Goal: Task Accomplishment & Management: Manage account settings

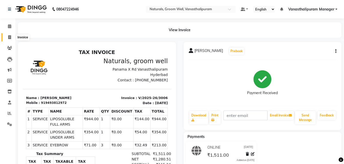
click at [7, 37] on span at bounding box center [9, 38] width 9 height 6
select select "service"
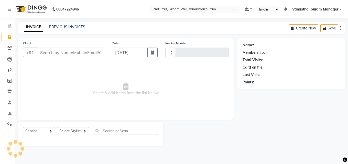
type input "3007"
select select "5859"
click at [70, 130] on select "Select Stylist" at bounding box center [73, 131] width 32 height 8
select select "41441"
click at [57, 127] on select "Select Stylist [PERSON_NAME] kiran [PERSON_NAME] [PERSON_NAME] [PERSON_NAME] [P…" at bounding box center [73, 131] width 32 height 8
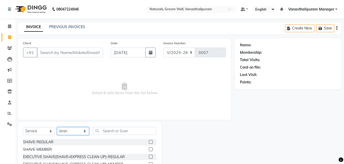
click at [87, 130] on select "Select Stylist [PERSON_NAME] kiran [PERSON_NAME] [PERSON_NAME] [PERSON_NAME] [P…" at bounding box center [73, 131] width 32 height 8
select select
click at [57, 127] on select "Select Stylist [PERSON_NAME] kiran [PERSON_NAME] [PERSON_NAME] [PERSON_NAME] [P…" at bounding box center [73, 131] width 32 height 8
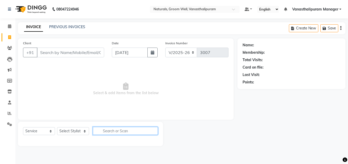
click at [125, 131] on input "text" at bounding box center [125, 131] width 65 height 8
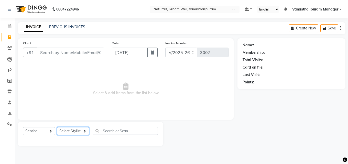
click at [66, 129] on select "Select Stylist [PERSON_NAME] kiran [PERSON_NAME] [PERSON_NAME] [PERSON_NAME] [P…" at bounding box center [73, 131] width 32 height 8
select select "90083"
click at [57, 127] on select "Select Stylist [PERSON_NAME] kiran [PERSON_NAME] [PERSON_NAME] [PERSON_NAME] [P…" at bounding box center [73, 131] width 32 height 8
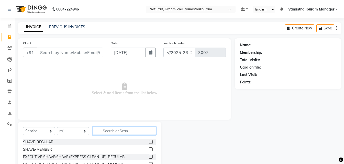
click at [118, 132] on input "text" at bounding box center [124, 131] width 63 height 8
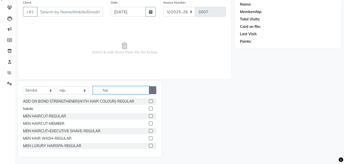
scroll to position [41, 0]
type input "hai"
click at [149, 123] on label at bounding box center [151, 123] width 4 height 4
click at [149, 123] on input "checkbox" at bounding box center [150, 123] width 3 height 3
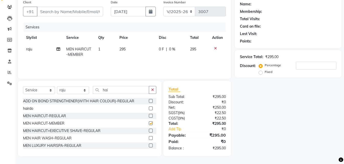
checkbox input "false"
click at [128, 88] on input "hai" at bounding box center [121, 90] width 56 height 8
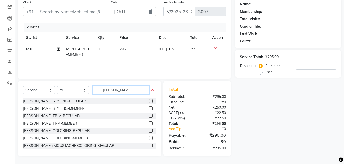
type input "[PERSON_NAME]"
click at [149, 108] on label at bounding box center [151, 108] width 4 height 4
click at [149, 108] on input "checkbox" at bounding box center [150, 108] width 3 height 3
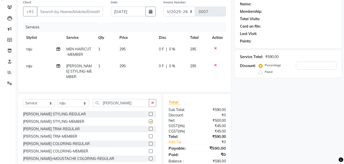
checkbox input "false"
click at [84, 11] on input "Client" at bounding box center [70, 12] width 66 height 10
type input "7"
type input "0"
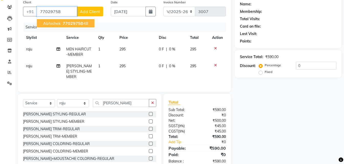
click at [58, 23] on span "abhishek" at bounding box center [52, 23] width 18 height 5
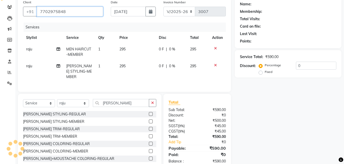
type input "7702975848"
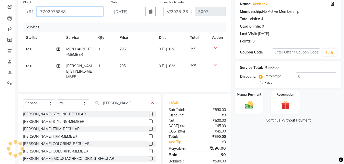
click at [63, 12] on input "7702975848" at bounding box center [70, 12] width 66 height 10
drag, startPoint x: 63, startPoint y: 12, endPoint x: 64, endPoint y: 16, distance: 3.9
click at [64, 16] on input "7702975848" at bounding box center [70, 12] width 66 height 10
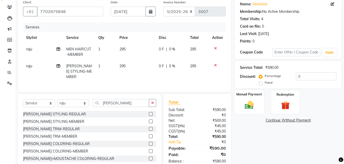
click at [255, 99] on div "Manual Payment" at bounding box center [249, 102] width 30 height 24
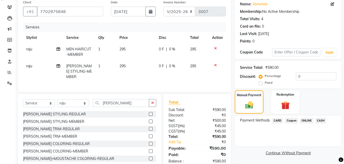
click at [300, 118] on span "ONLINE" at bounding box center [306, 121] width 13 height 6
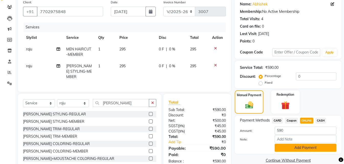
click at [290, 146] on button "Add Payment" at bounding box center [306, 148] width 62 height 8
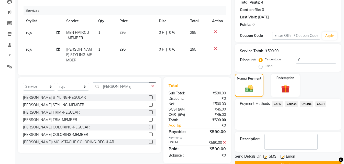
scroll to position [67, 0]
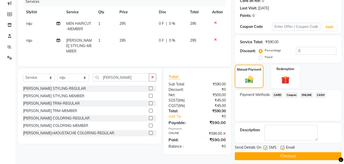
click at [298, 157] on button "Checkout" at bounding box center [288, 156] width 107 height 8
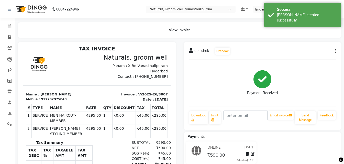
scroll to position [4, 0]
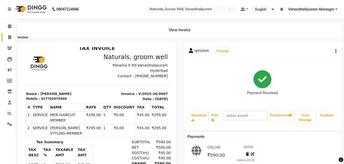
click at [9, 37] on icon at bounding box center [9, 37] width 3 height 4
select select "service"
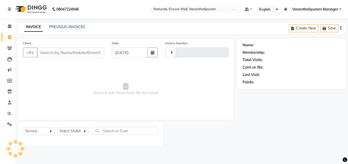
type input "3008"
select select "5859"
click at [9, 48] on icon at bounding box center [9, 48] width 5 height 4
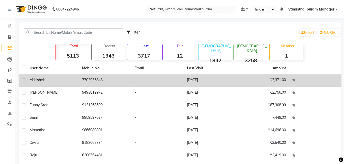
click at [97, 80] on td "7702975848" at bounding box center [105, 80] width 52 height 13
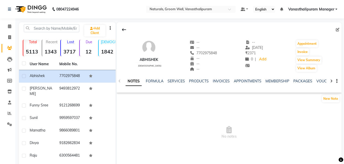
click at [176, 84] on div "NOTES FORMULA SERVICES PRODUCTS INVOICES APPOINTMENTS MEMBERSHIP PACKAGES VOUCH…" at bounding box center [223, 83] width 195 height 9
click at [176, 82] on link "SERVICES" at bounding box center [176, 81] width 17 height 5
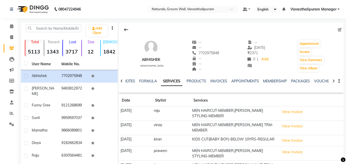
scroll to position [58, 0]
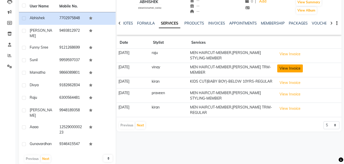
click at [292, 65] on button "View Invoice" at bounding box center [290, 68] width 26 height 8
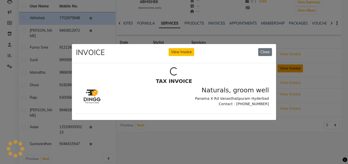
scroll to position [0, 0]
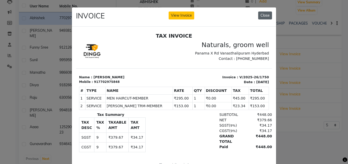
click at [266, 14] on button "Close" at bounding box center [265, 16] width 14 height 8
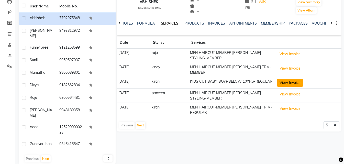
click at [288, 81] on button "View Invoice" at bounding box center [290, 83] width 26 height 8
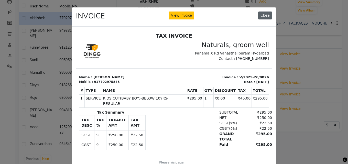
click at [265, 17] on button "Close" at bounding box center [265, 16] width 14 height 8
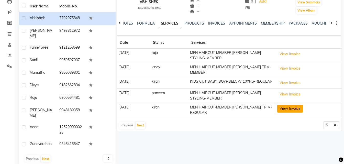
click at [296, 110] on button "View Invoice" at bounding box center [290, 109] width 26 height 8
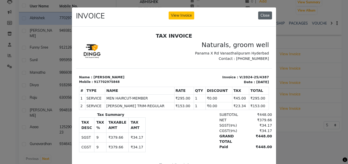
click at [264, 18] on button "Close" at bounding box center [265, 16] width 14 height 8
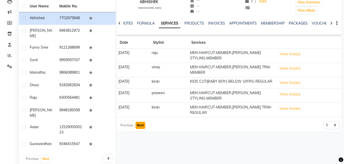
click at [141, 128] on button "Next" at bounding box center [141, 125] width 10 height 7
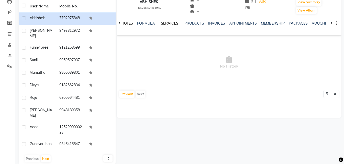
click at [127, 21] on link "NOTES" at bounding box center [127, 23] width 12 height 5
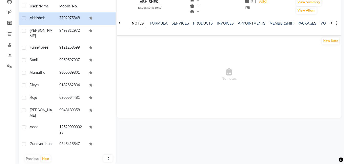
click at [120, 23] on icon at bounding box center [119, 23] width 2 height 4
click at [165, 23] on link "FORMULA" at bounding box center [163, 23] width 18 height 5
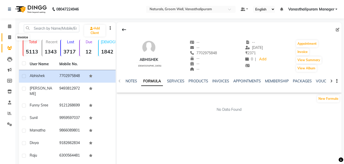
click at [8, 38] on icon at bounding box center [9, 37] width 3 height 4
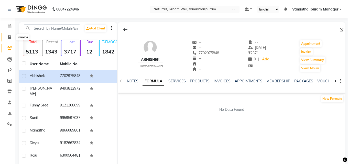
select select "5859"
select select "service"
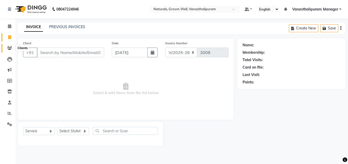
click at [8, 45] on span at bounding box center [9, 48] width 9 height 6
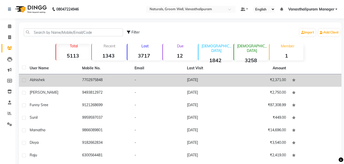
click at [59, 78] on div "abhishek" at bounding box center [53, 79] width 46 height 5
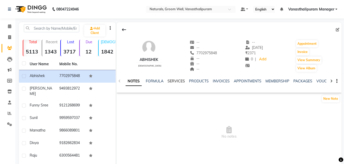
click at [173, 81] on link "SERVICES" at bounding box center [176, 81] width 17 height 5
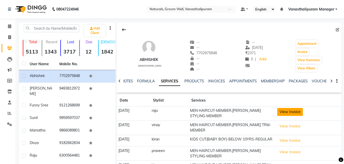
click at [283, 112] on button "View Invoice" at bounding box center [290, 112] width 26 height 8
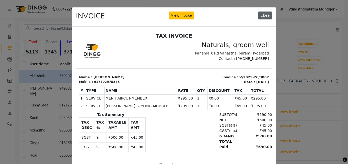
click at [264, 15] on button "Close" at bounding box center [265, 16] width 14 height 8
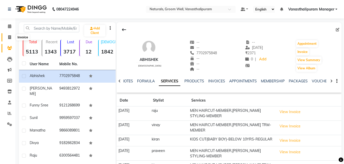
click at [10, 35] on icon at bounding box center [9, 37] width 3 height 4
select select "service"
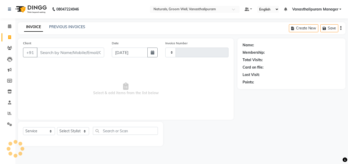
type input "3008"
select select "5859"
click at [67, 130] on select "Select Stylist [PERSON_NAME] kiran [PERSON_NAME] [PERSON_NAME] [PERSON_NAME] [P…" at bounding box center [73, 131] width 32 height 8
select select "88019"
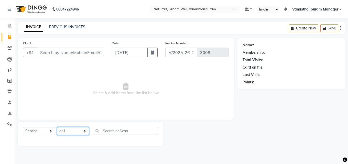
click at [57, 127] on select "Select Stylist [PERSON_NAME] kiran [PERSON_NAME] [PERSON_NAME] [PERSON_NAME] [P…" at bounding box center [73, 131] width 32 height 8
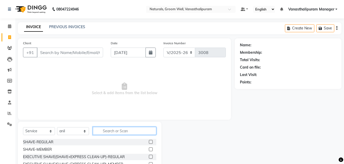
click at [122, 127] on input "text" at bounding box center [124, 131] width 63 height 8
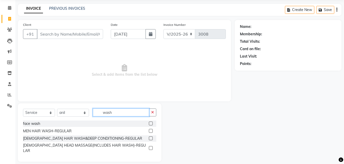
scroll to position [19, 0]
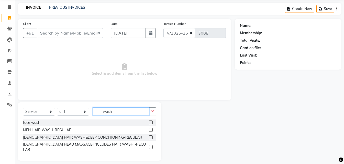
type input "wash"
click at [151, 137] on label at bounding box center [151, 137] width 4 height 4
click at [151, 137] on input "checkbox" at bounding box center [150, 137] width 3 height 3
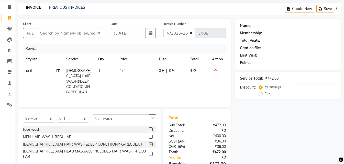
checkbox input "false"
click at [130, 75] on td "472" at bounding box center [135, 81] width 39 height 33
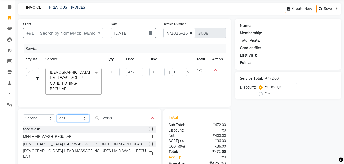
click at [59, 118] on select "Select Stylist [PERSON_NAME] kiran [PERSON_NAME] [PERSON_NAME] [PERSON_NAME] [P…" at bounding box center [73, 118] width 32 height 8
select select "41446"
click at [57, 118] on select "Select Stylist [PERSON_NAME] kiran [PERSON_NAME] [PERSON_NAME] [PERSON_NAME] [P…" at bounding box center [73, 118] width 32 height 8
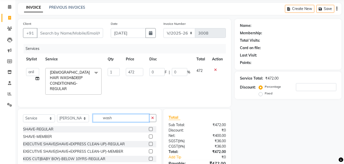
click at [113, 122] on input "wash" at bounding box center [121, 118] width 56 height 8
type input "w"
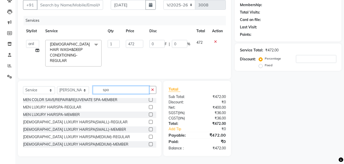
scroll to position [48, 0]
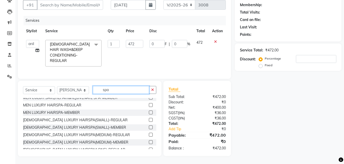
type input "spa"
click at [149, 134] on label at bounding box center [151, 135] width 4 height 4
click at [149, 134] on input "checkbox" at bounding box center [150, 134] width 3 height 3
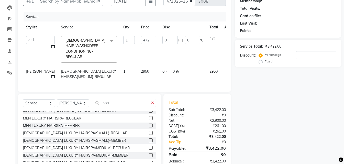
checkbox input "false"
click at [139, 71] on td "2950" at bounding box center [148, 74] width 21 height 17
select select "41446"
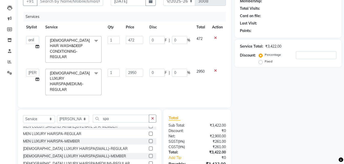
click at [139, 71] on input "2950" at bounding box center [134, 73] width 17 height 8
type input "2"
type input "3540"
click at [122, 118] on div "Select Service Product Membership Package Voucher Prepaid Gift Card Select Styl…" at bounding box center [89, 146] width 143 height 75
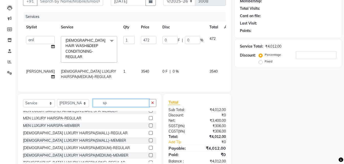
type input "s"
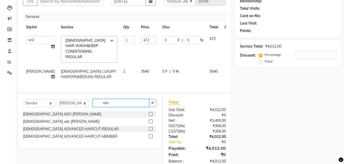
scroll to position [0, 0]
type input "adv"
drag, startPoint x: 152, startPoint y: 133, endPoint x: 151, endPoint y: 106, distance: 27.2
click at [152, 131] on label at bounding box center [151, 129] width 4 height 4
click at [152, 131] on input "checkbox" at bounding box center [150, 128] width 3 height 3
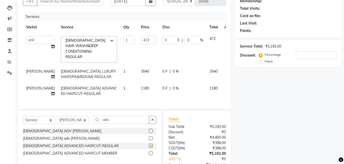
checkbox input "false"
click at [143, 87] on td "1180" at bounding box center [148, 91] width 21 height 17
select select "41446"
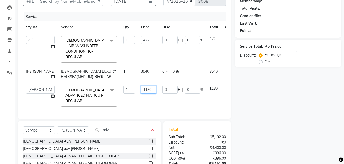
click at [143, 87] on input "1180" at bounding box center [148, 90] width 15 height 8
type input "1416"
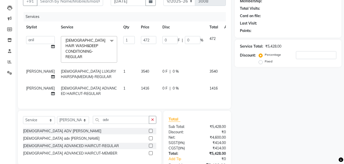
click at [74, 14] on div "Services" at bounding box center [127, 16] width 206 height 9
click at [76, 1] on input "Client" at bounding box center [70, 1] width 66 height 10
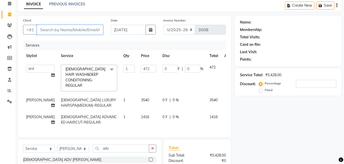
scroll to position [0, 0]
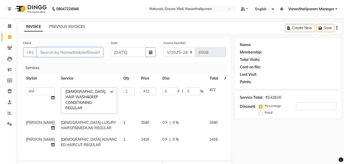
type input "9"
type input "0"
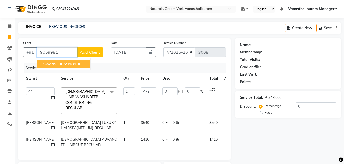
click at [70, 66] on span "9059981" at bounding box center [68, 63] width 18 height 5
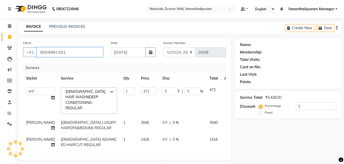
type input "9059981301"
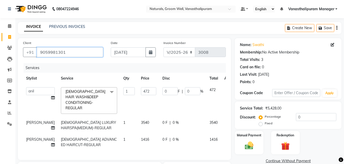
click at [48, 53] on input "9059981301" at bounding box center [70, 52] width 66 height 10
click at [71, 53] on input "9059981301" at bounding box center [70, 52] width 66 height 10
click at [226, 138] on icon at bounding box center [227, 139] width 3 height 4
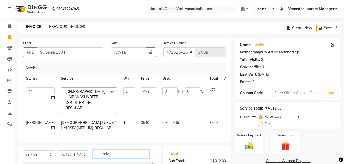
click at [114, 156] on input "adv" at bounding box center [121, 154] width 56 height 8
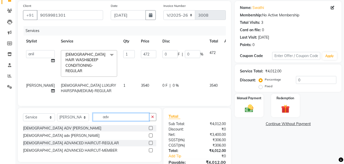
scroll to position [68, 0]
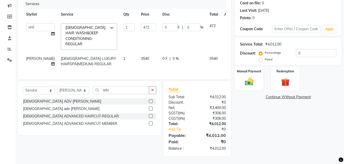
click at [151, 115] on label at bounding box center [151, 116] width 4 height 4
click at [151, 115] on input "checkbox" at bounding box center [150, 116] width 3 height 3
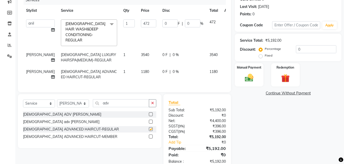
checkbox input "false"
click at [140, 73] on td "1180" at bounding box center [148, 74] width 21 height 17
select select "41446"
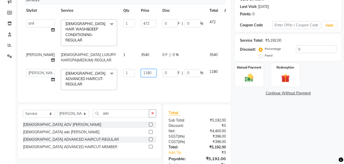
click at [141, 73] on input "1180" at bounding box center [148, 73] width 15 height 8
type input "1416"
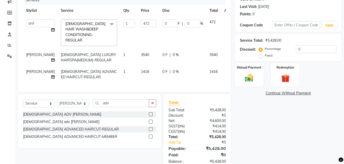
click at [269, 111] on div "Name: Swathi Membership: No Active Membership Total Visits: 3 Card on file: 0 L…" at bounding box center [290, 69] width 111 height 199
click at [226, 71] on icon at bounding box center [227, 71] width 3 height 4
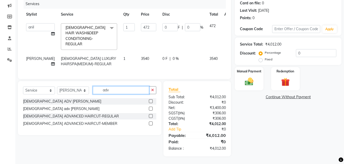
click at [124, 92] on input "adv" at bounding box center [121, 90] width 56 height 8
drag, startPoint x: 151, startPoint y: 116, endPoint x: 152, endPoint y: 108, distance: 7.7
click at [151, 115] on label at bounding box center [151, 116] width 4 height 4
click at [151, 115] on input "checkbox" at bounding box center [150, 116] width 3 height 3
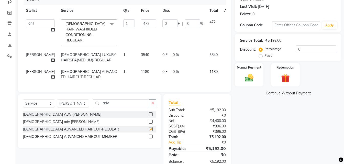
checkbox input "false"
click at [140, 72] on td "1180" at bounding box center [148, 74] width 21 height 17
select select "41446"
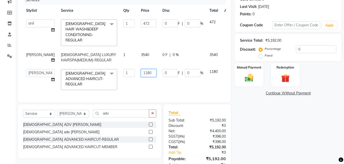
click at [141, 72] on input "1180" at bounding box center [148, 73] width 15 height 8
type input "1416"
click at [240, 118] on div "Name: Swathi Membership: No Active Membership Total Visits: 3 Card on file: 0 L…" at bounding box center [290, 74] width 111 height 209
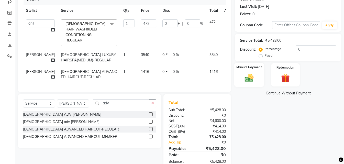
click at [255, 78] on img at bounding box center [249, 78] width 14 height 10
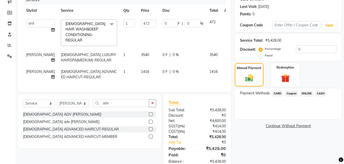
click at [311, 94] on span "ONLINE" at bounding box center [306, 94] width 13 height 6
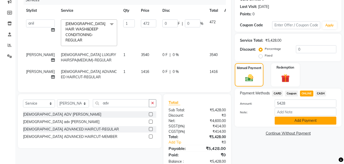
click at [304, 122] on button "Add Payment" at bounding box center [306, 121] width 62 height 8
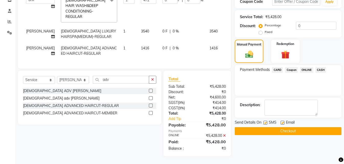
scroll to position [95, 0]
click at [306, 129] on button "Checkout" at bounding box center [288, 131] width 107 height 8
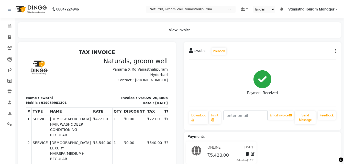
click at [336, 51] on icon "button" at bounding box center [335, 51] width 1 height 0
click at [305, 58] on div "Edit Invoice" at bounding box center [310, 57] width 35 height 6
select select "service"
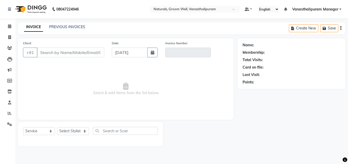
type input "9059981301"
type input "V/2025-26/3008"
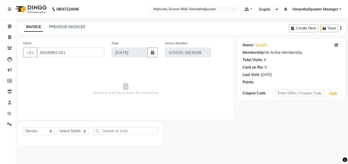
select select "select"
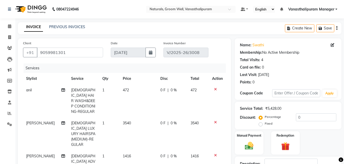
click at [130, 124] on td "3540" at bounding box center [139, 133] width 38 height 33
select select "41446"
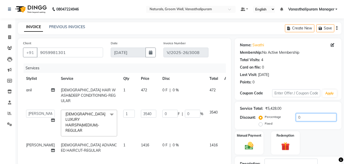
click at [305, 116] on input "0" at bounding box center [316, 117] width 40 height 8
click at [265, 125] on label "Fixed" at bounding box center [269, 123] width 8 height 5
click at [262, 125] on input "Fixed" at bounding box center [262, 124] width 4 height 4
radio input "true"
click at [304, 118] on input "0" at bounding box center [316, 117] width 40 height 8
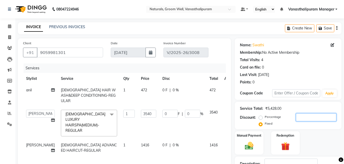
type input "2"
type input "1.3"
type input "0.04"
type input "21"
type input "13.7"
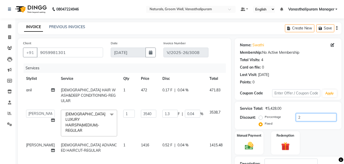
type input "0.39"
type input "212"
type input "138.26"
type input "3.91"
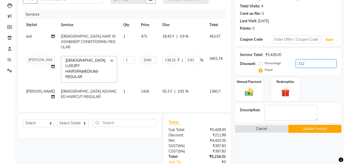
scroll to position [94, 0]
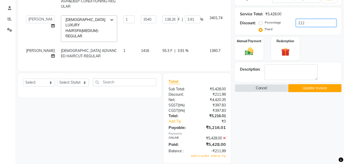
type input "212"
click at [224, 136] on icon at bounding box center [224, 138] width 3 height 4
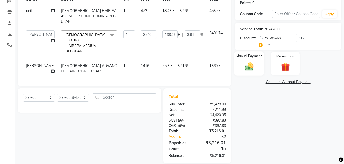
click at [251, 63] on img at bounding box center [249, 66] width 14 height 10
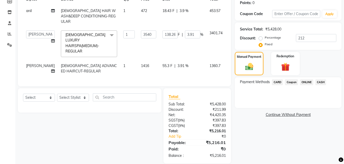
click at [310, 80] on span "ONLINE" at bounding box center [306, 82] width 13 height 6
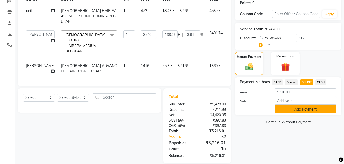
click at [295, 109] on button "Add Payment" at bounding box center [306, 109] width 62 height 8
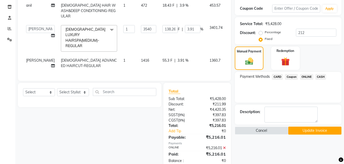
scroll to position [90, 0]
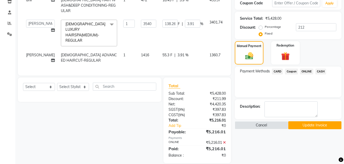
click at [296, 125] on button "Update Invoice" at bounding box center [314, 125] width 53 height 8
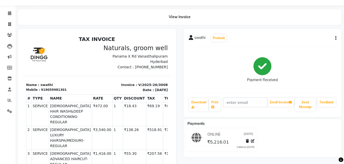
scroll to position [20, 0]
